Goal: Task Accomplishment & Management: Manage account settings

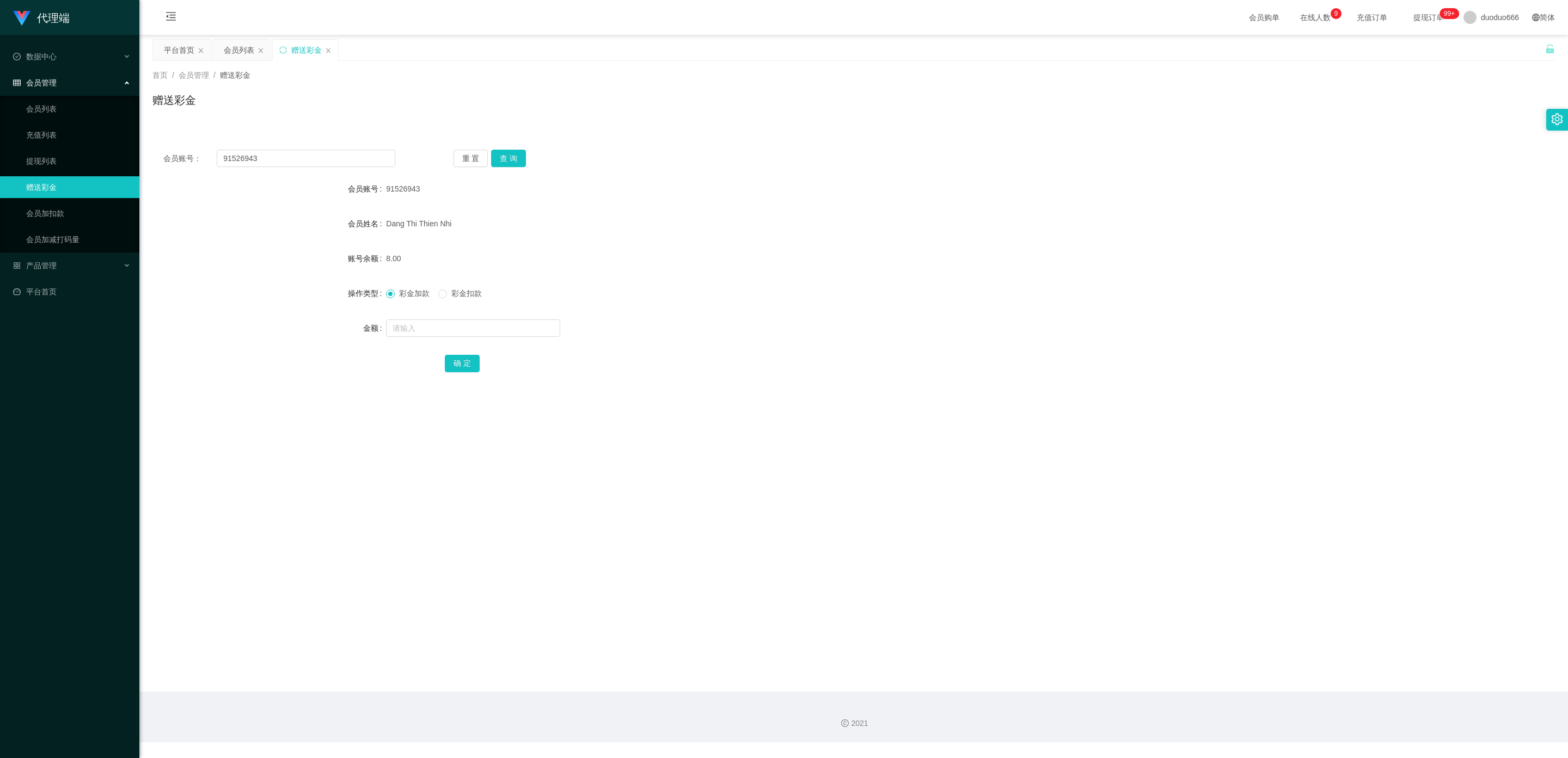
click at [180, 154] on div "会员账号： 91526943" at bounding box center [280, 159] width 232 height 18
